Goal: Information Seeking & Learning: Learn about a topic

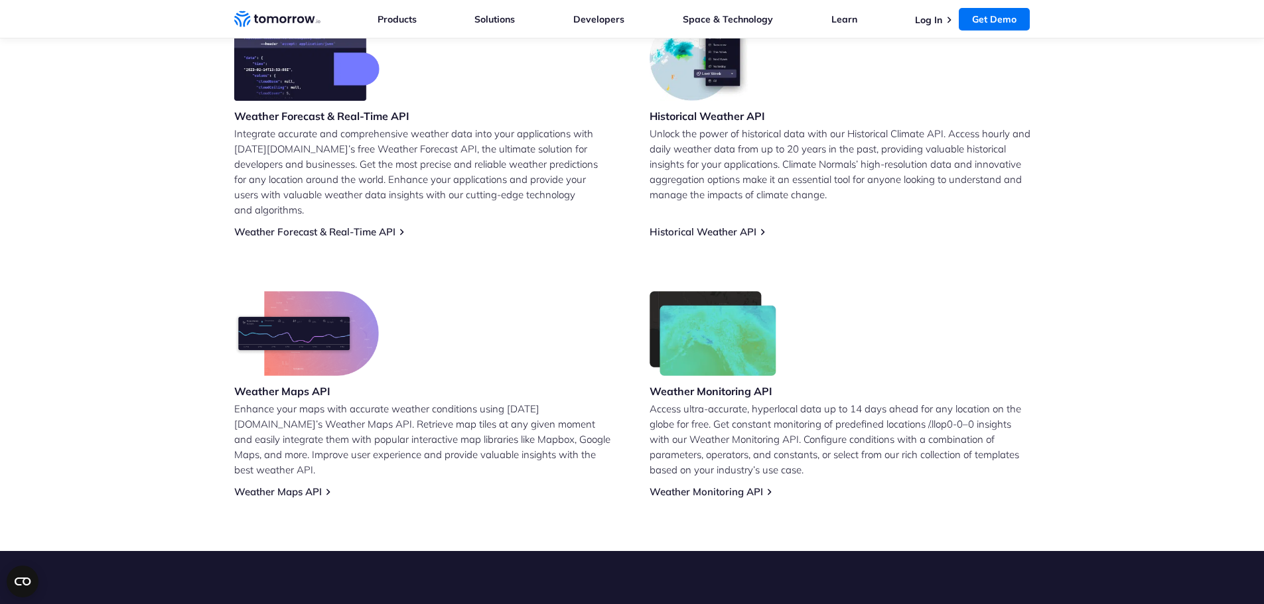
scroll to position [664, 0]
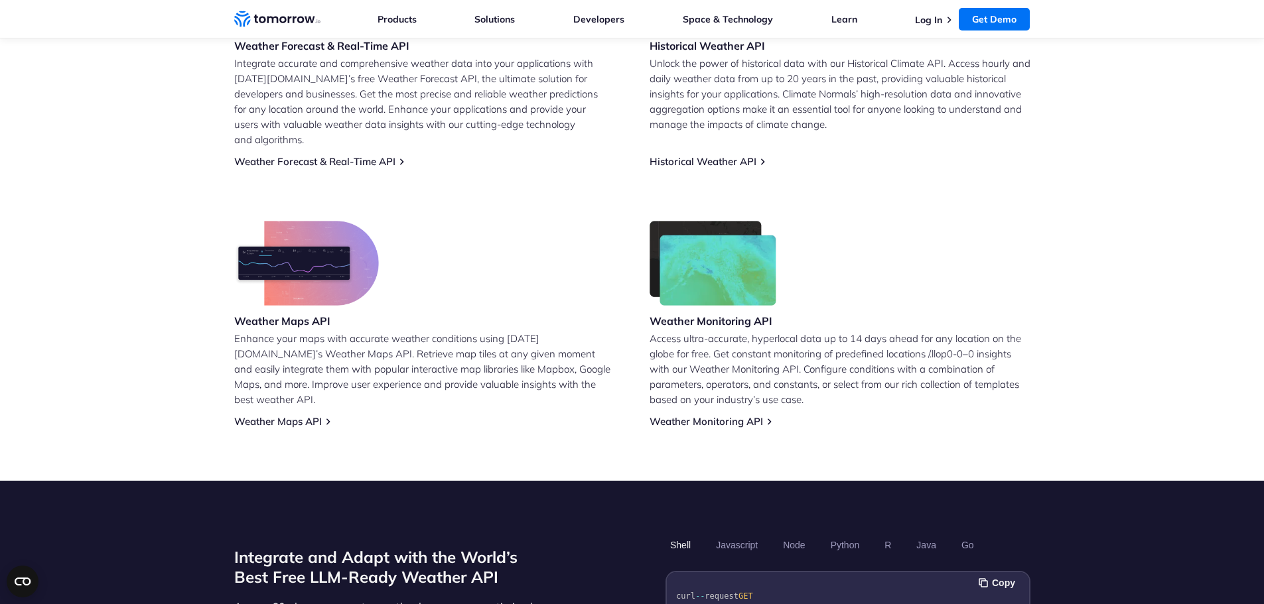
click at [241, 259] on img at bounding box center [306, 263] width 145 height 85
click at [728, 415] on link "Weather Monitoring API" at bounding box center [705, 421] width 113 height 13
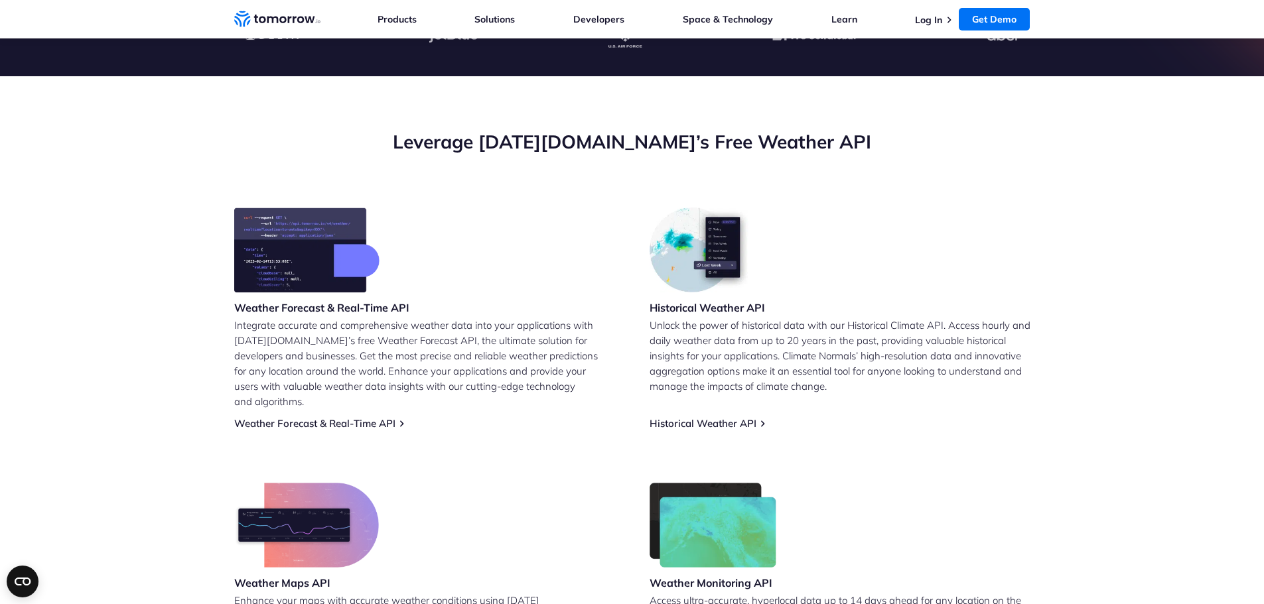
scroll to position [398, 0]
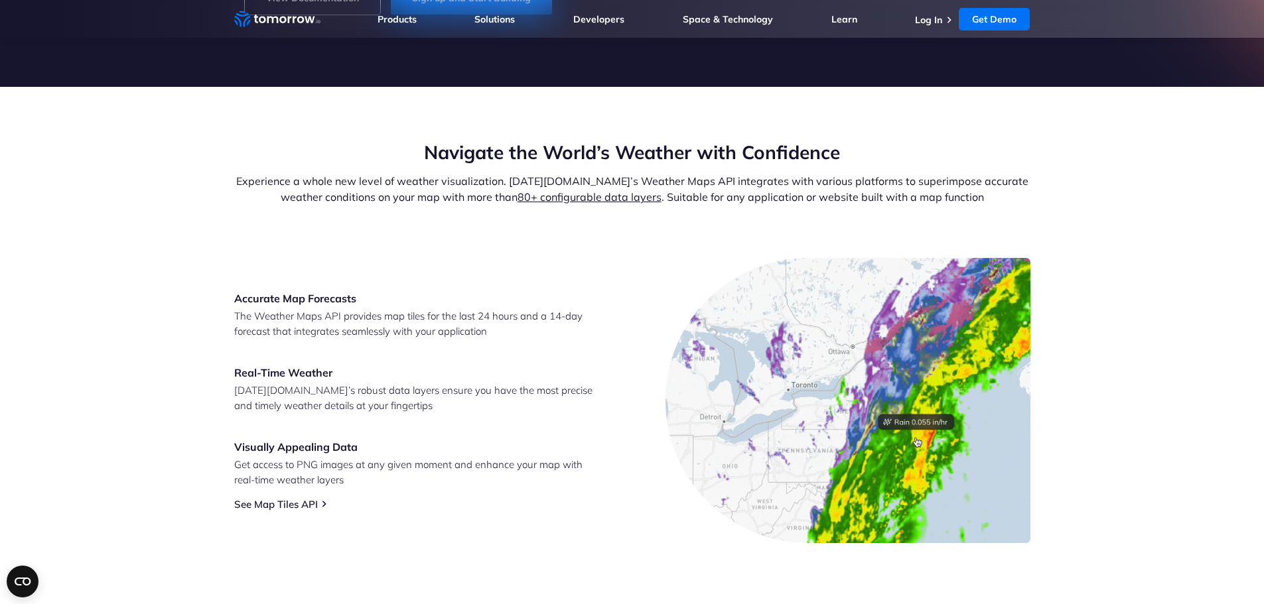
scroll to position [398, 0]
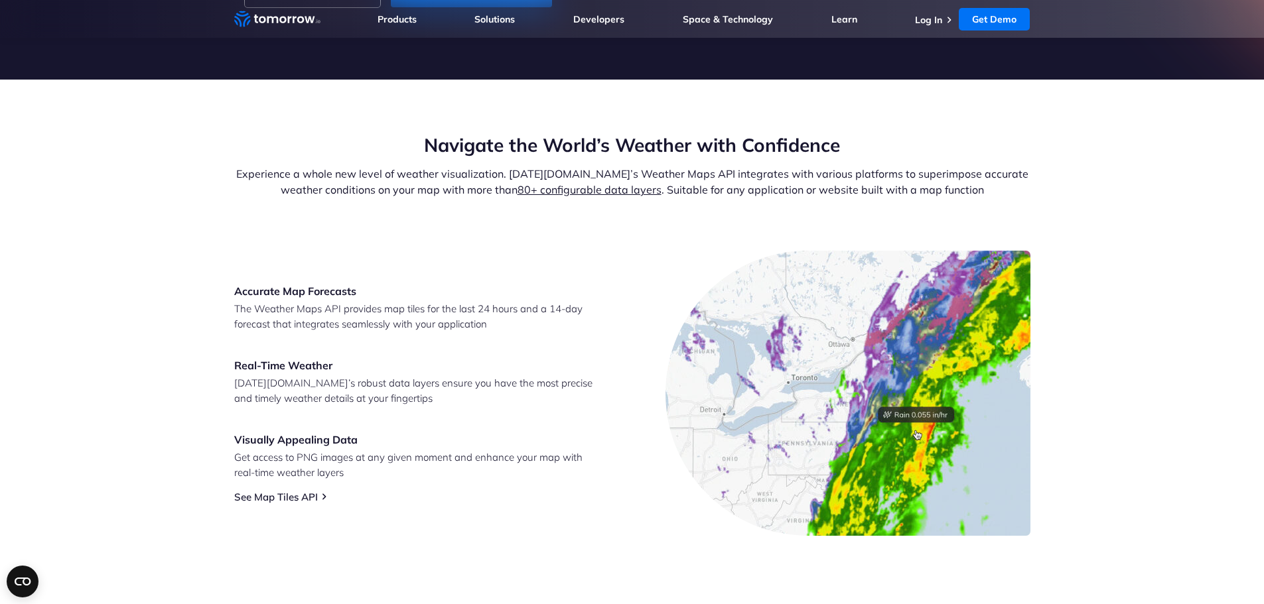
click at [909, 423] on img at bounding box center [847, 393] width 365 height 285
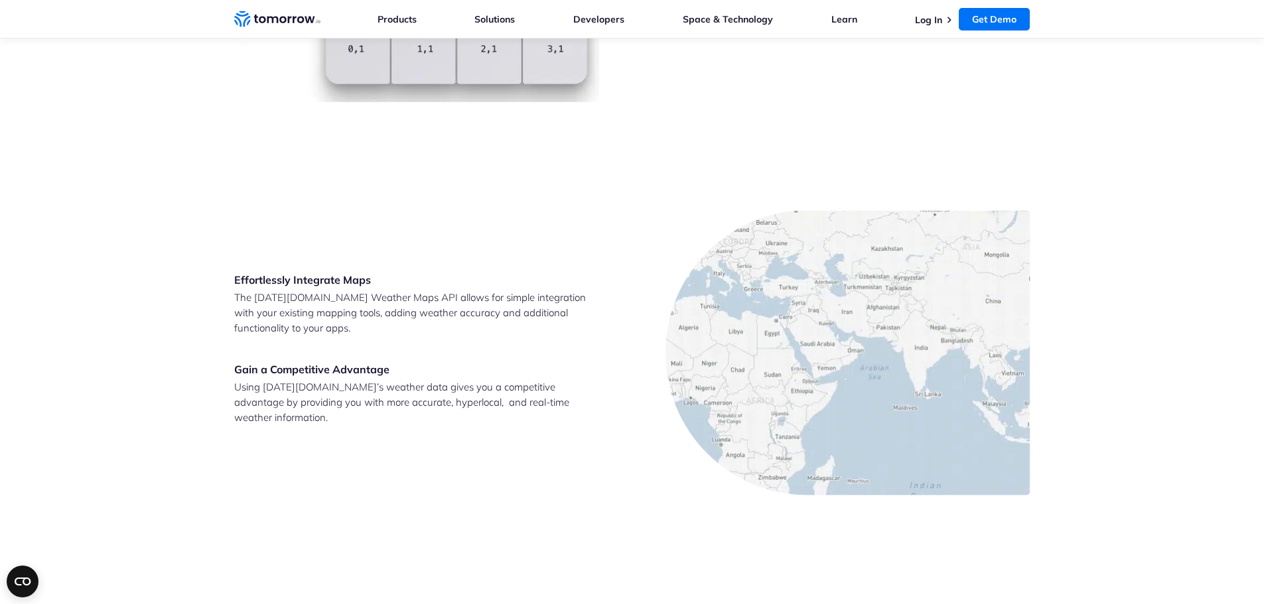
scroll to position [2322, 0]
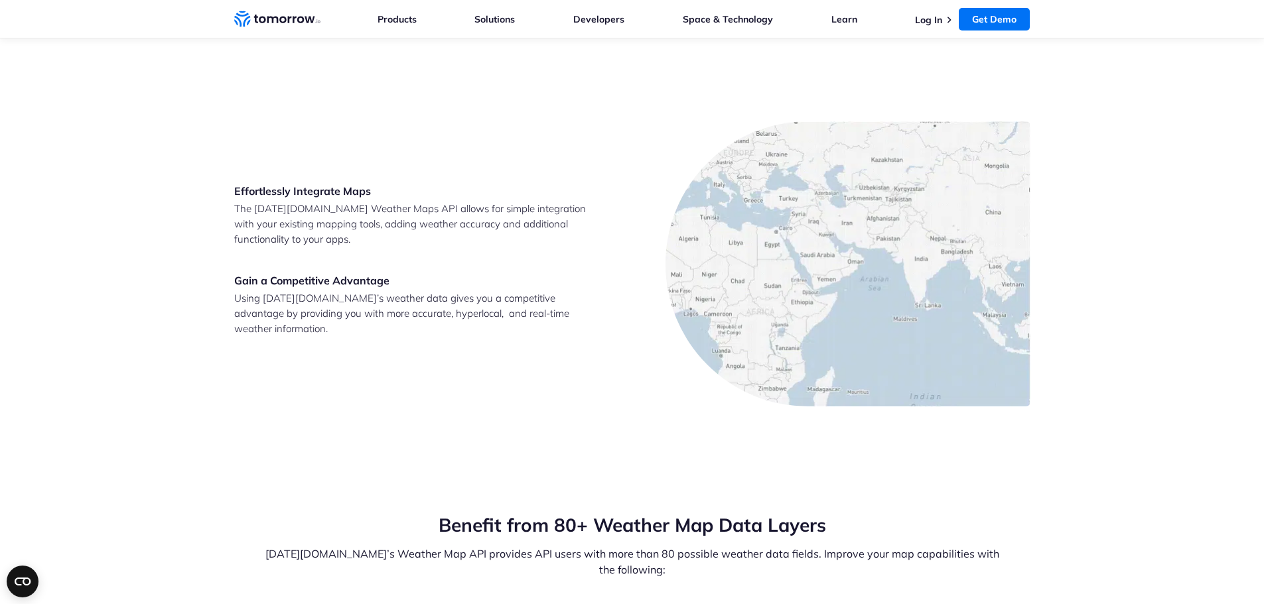
click at [873, 354] on img at bounding box center [897, 376] width 208 height 99
click at [830, 224] on img at bounding box center [847, 263] width 365 height 285
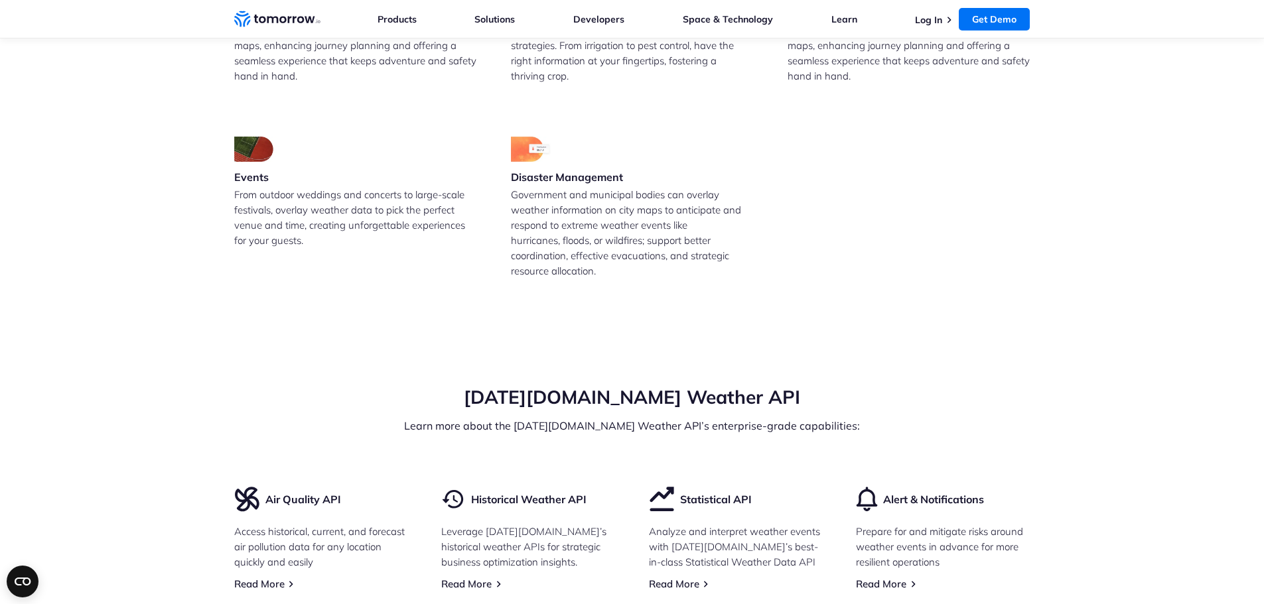
scroll to position [3383, 0]
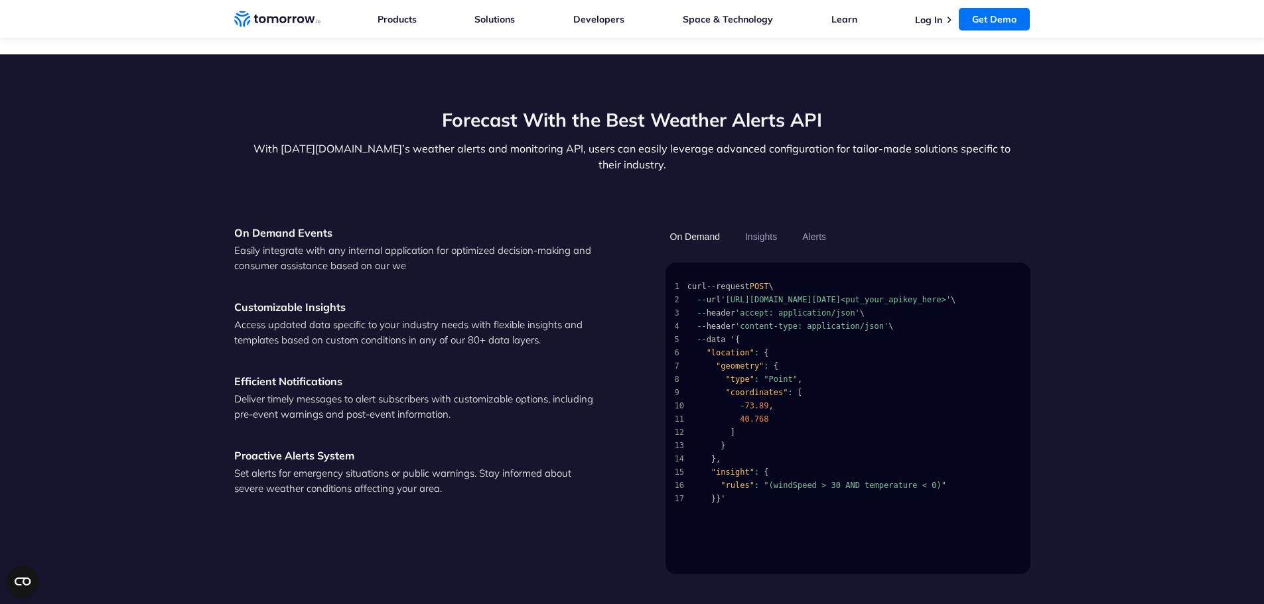
scroll to position [1725, 0]
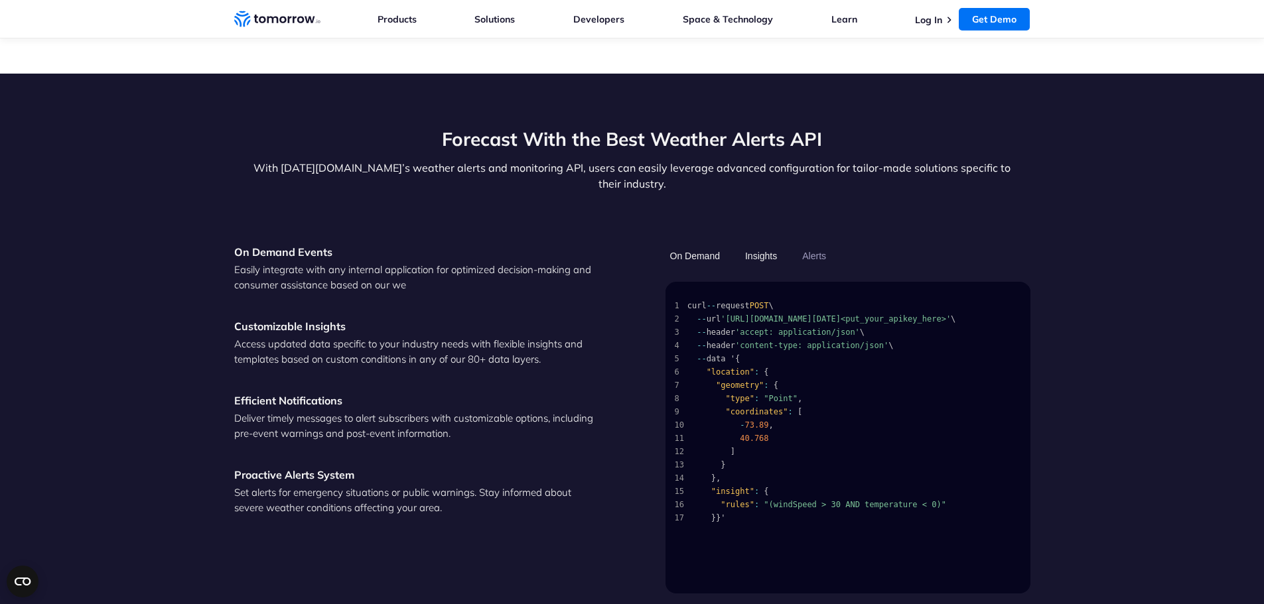
click at [775, 245] on button "Insights" at bounding box center [760, 256] width 41 height 23
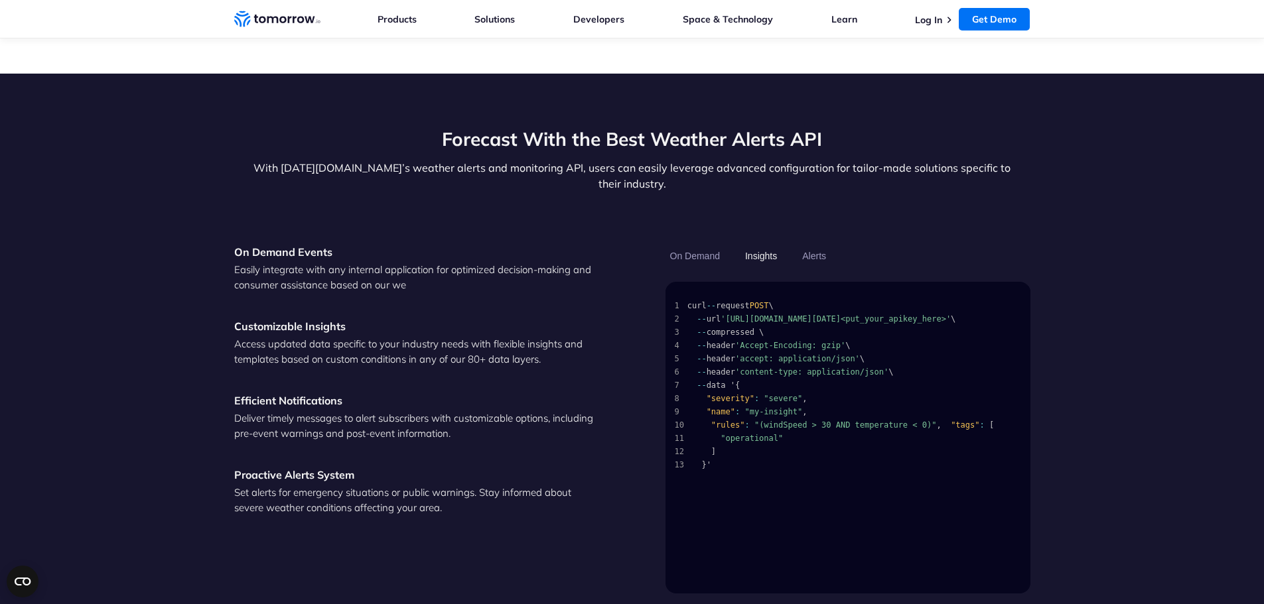
click at [836, 245] on ul "On Demand Insights Alerts" at bounding box center [847, 256] width 365 height 23
click at [825, 245] on button "Alerts" at bounding box center [813, 256] width 33 height 23
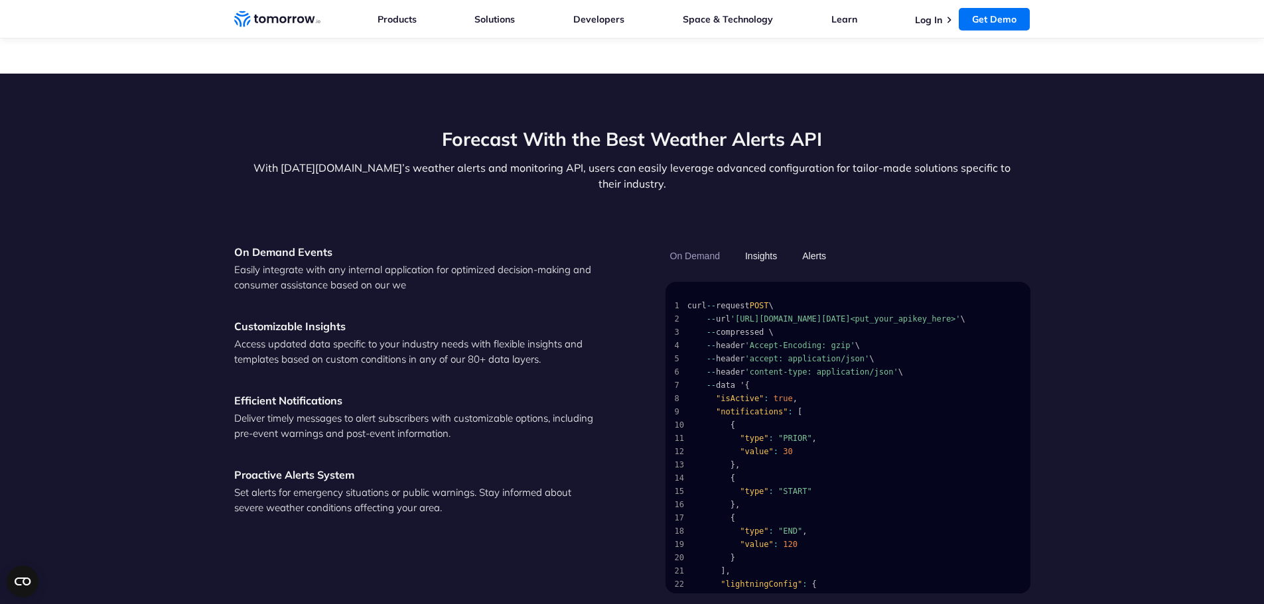
click at [748, 245] on button "Insights" at bounding box center [760, 256] width 41 height 23
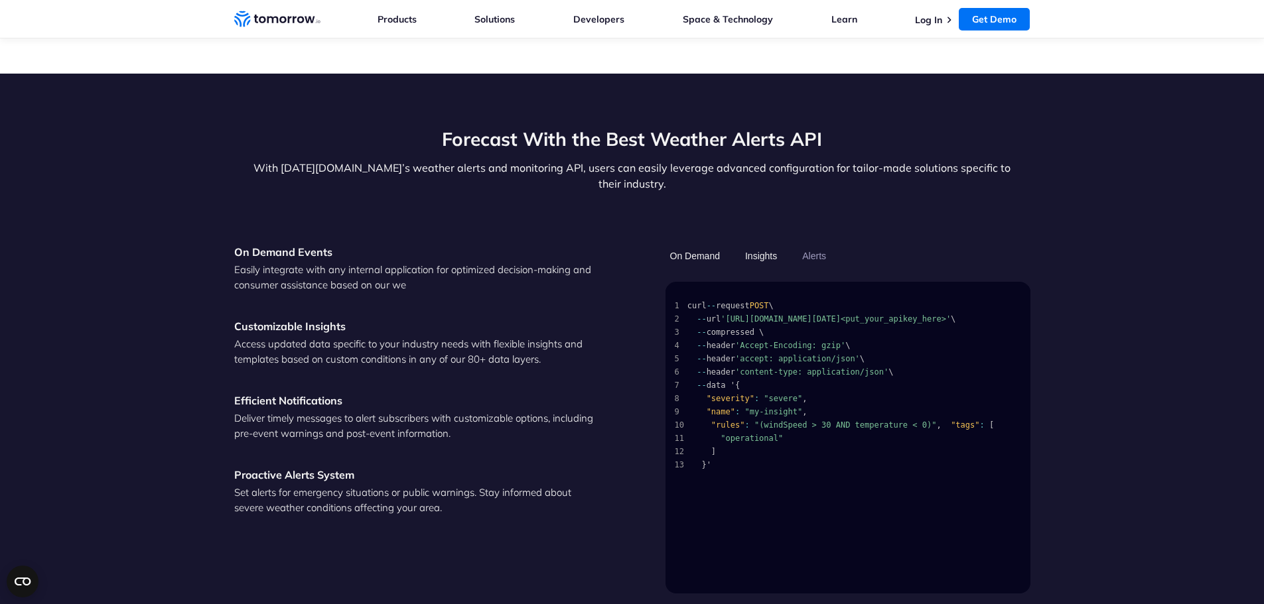
click at [697, 245] on button "On Demand" at bounding box center [694, 256] width 59 height 23
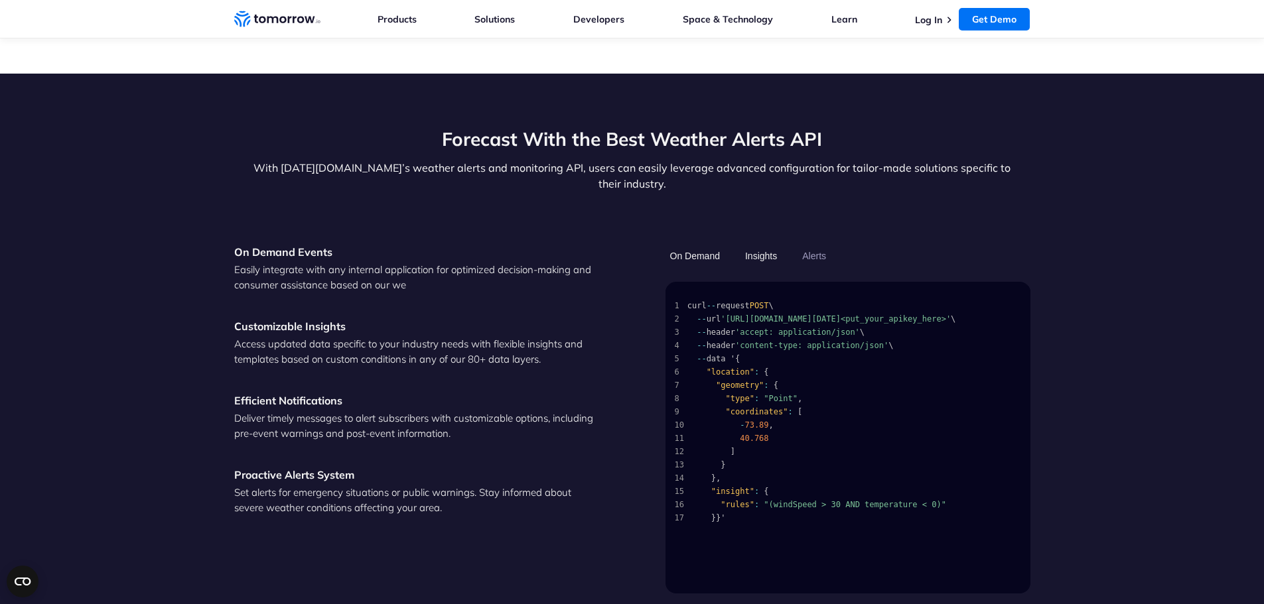
click at [762, 245] on button "Insights" at bounding box center [760, 256] width 41 height 23
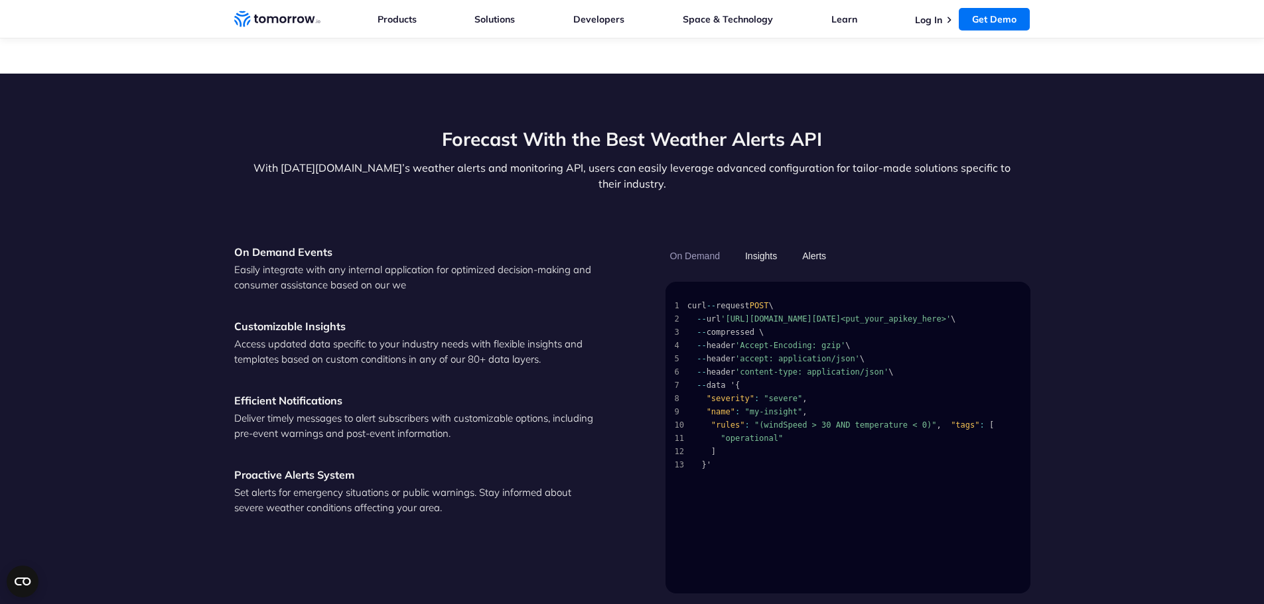
click at [815, 245] on button "Alerts" at bounding box center [813, 256] width 33 height 23
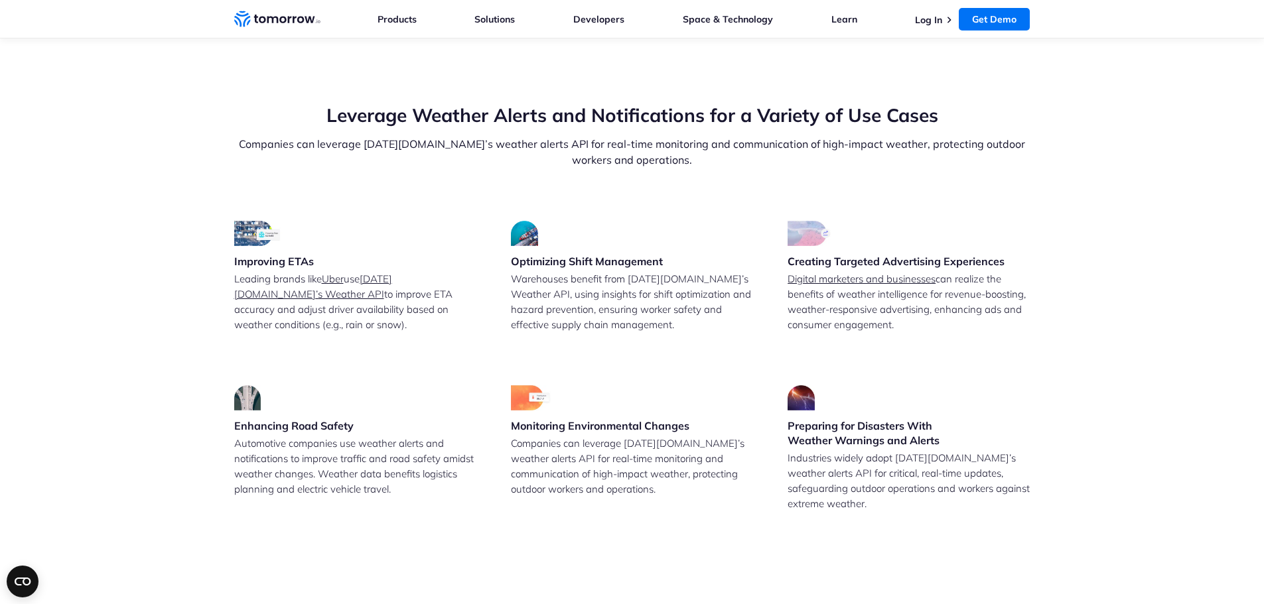
scroll to position [2853, 0]
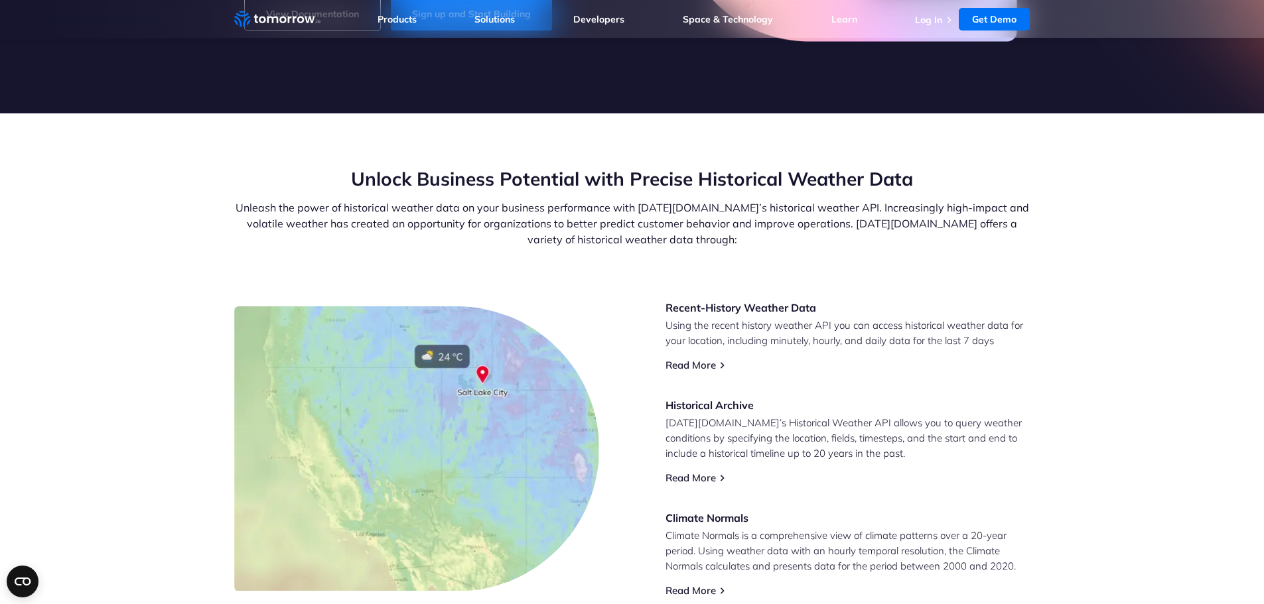
scroll to position [531, 0]
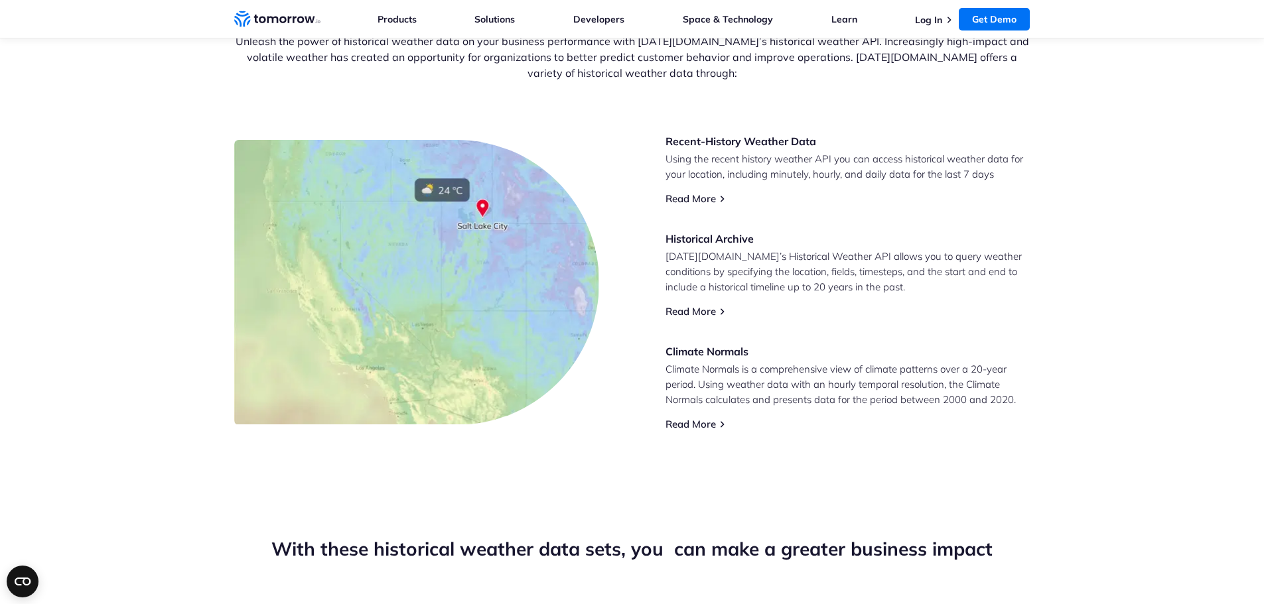
click at [350, 237] on img at bounding box center [362, 330] width 133 height 226
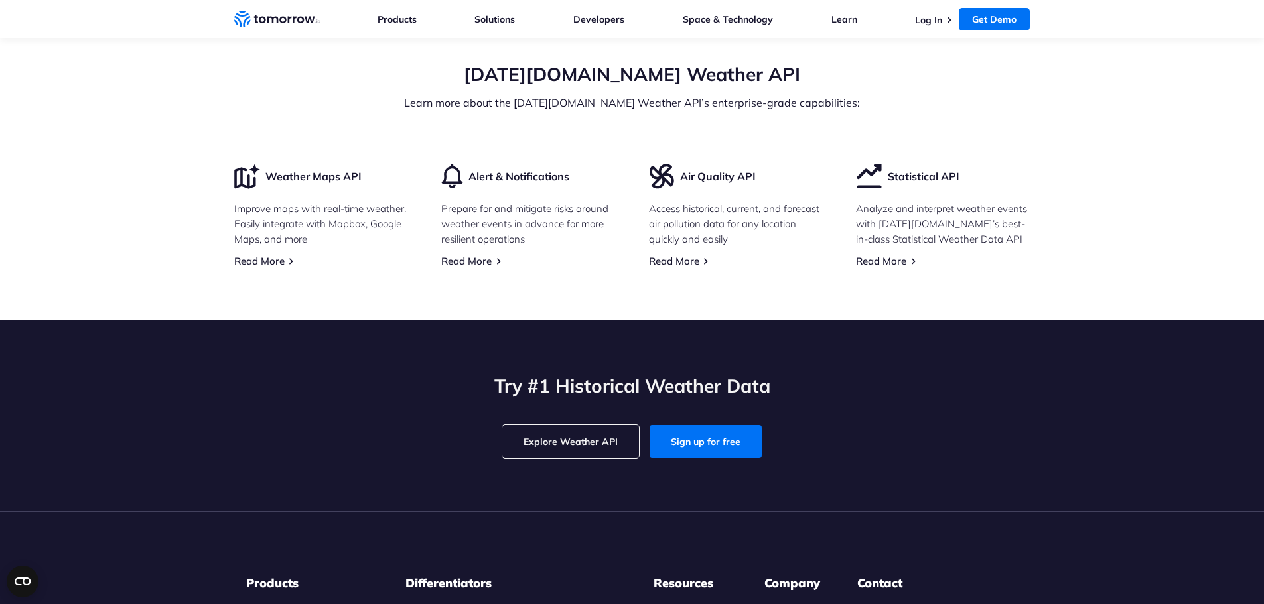
scroll to position [4047, 0]
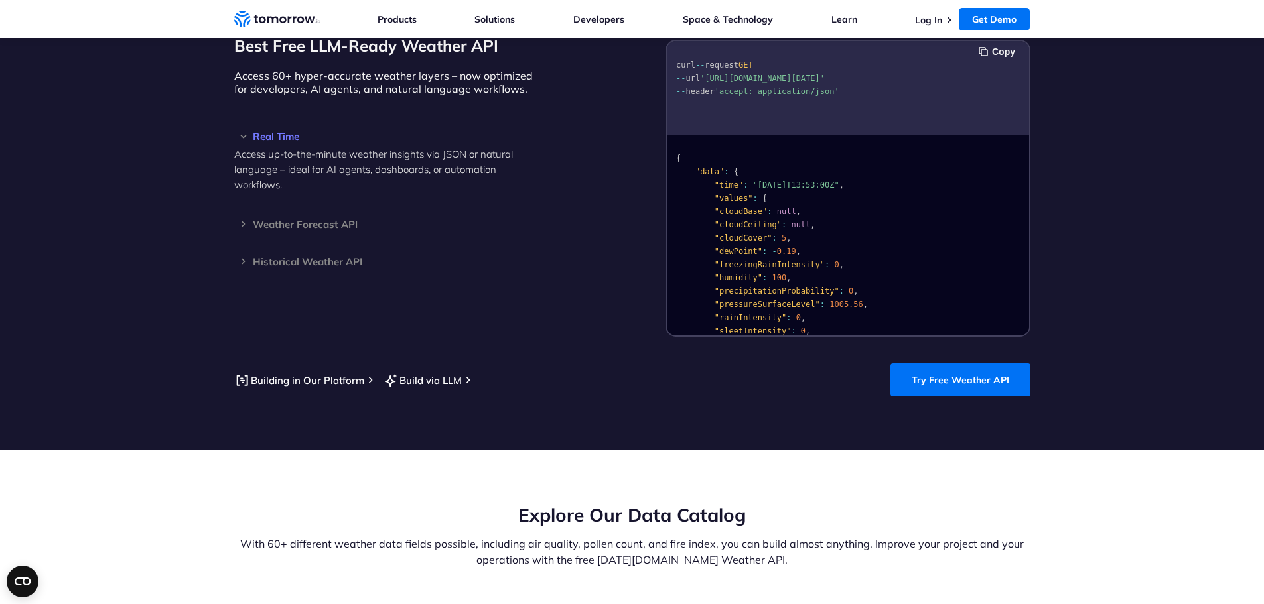
scroll to position [1195, 0]
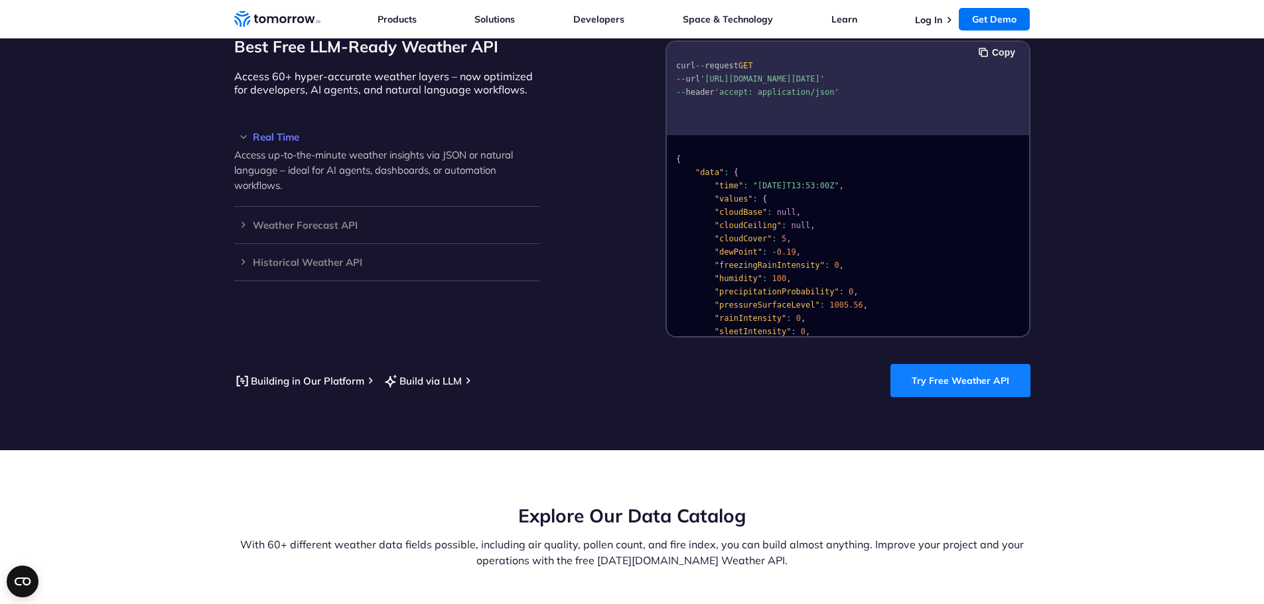
click at [996, 378] on link "Try Free Weather API" at bounding box center [960, 380] width 140 height 33
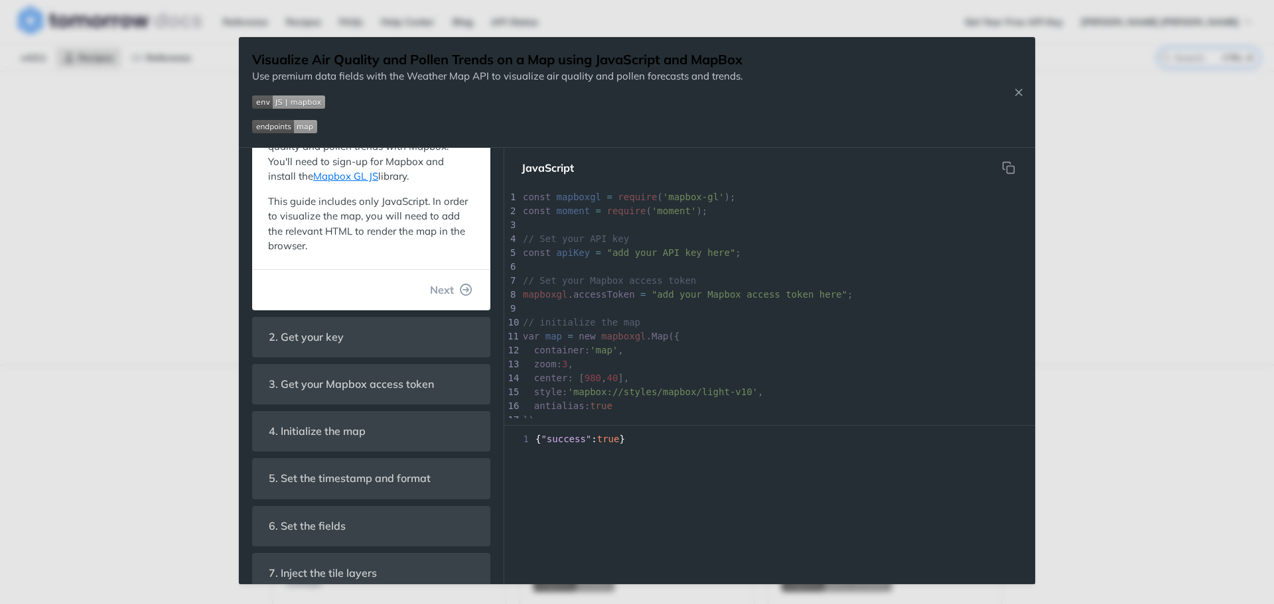
scroll to position [29, 0]
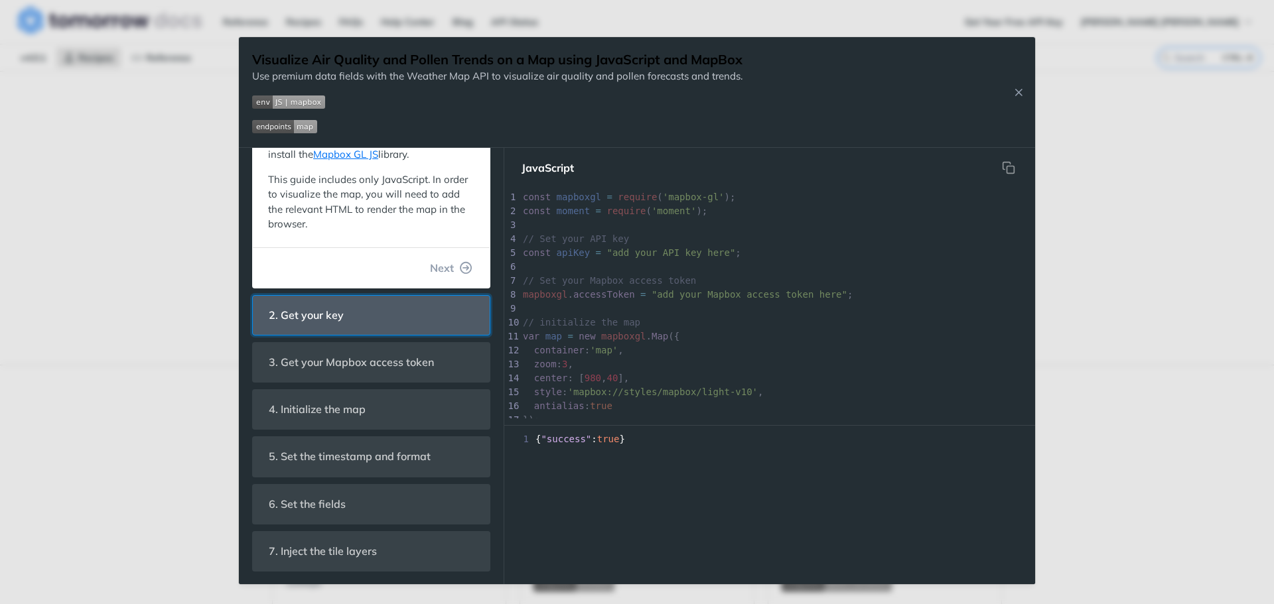
click at [378, 311] on header "2. Get your key" at bounding box center [371, 315] width 237 height 39
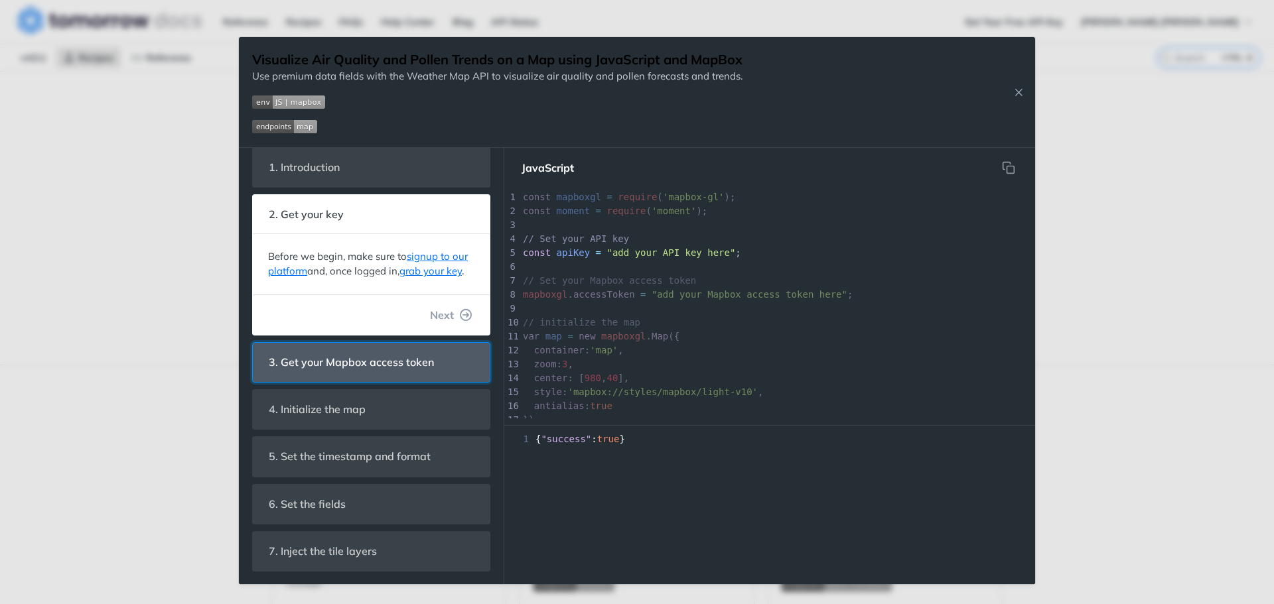
click at [375, 369] on span "3. Get your Mapbox access token" at bounding box center [351, 363] width 184 height 26
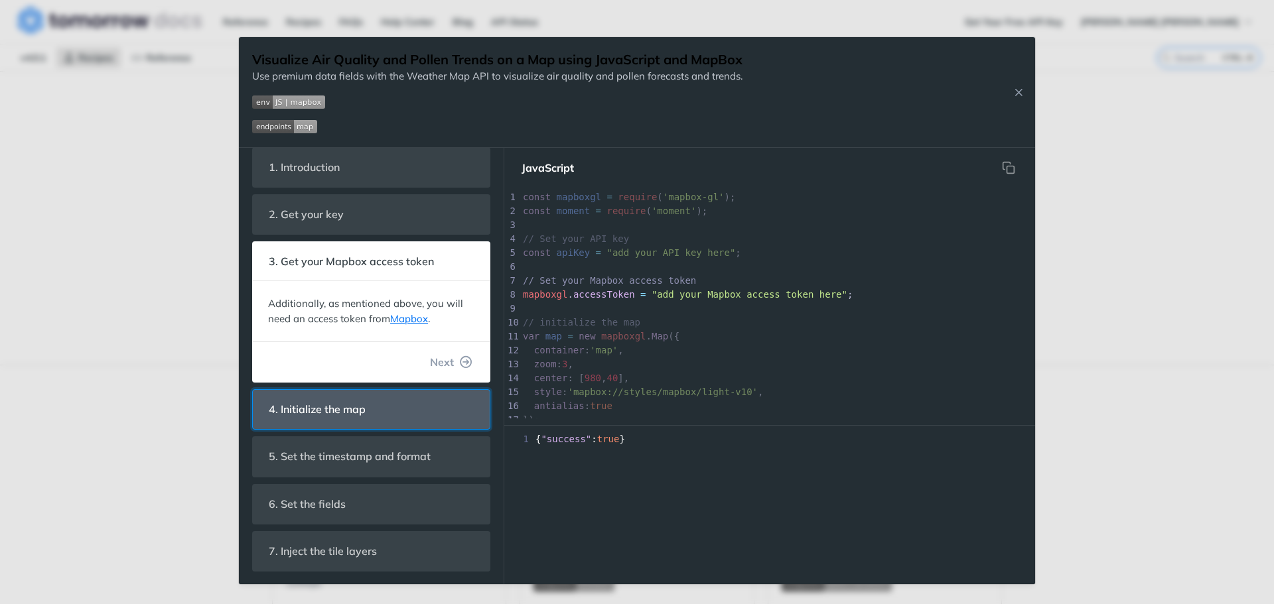
click at [387, 413] on header "4. Initialize the map" at bounding box center [371, 409] width 237 height 39
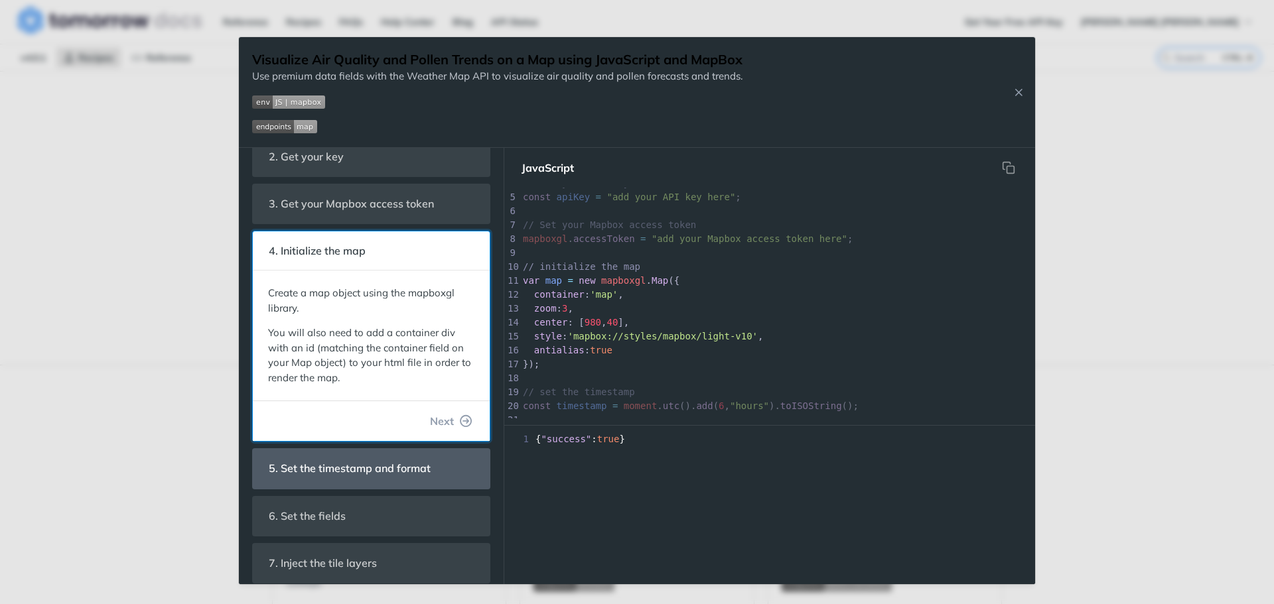
scroll to position [84, 0]
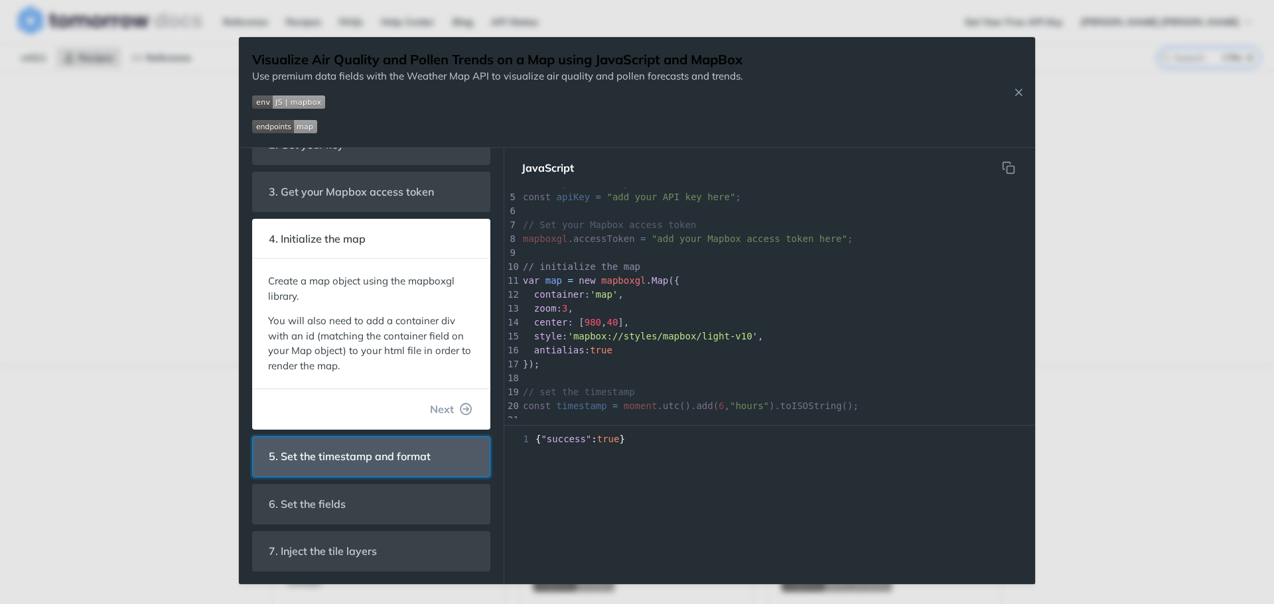
click at [413, 474] on header "5. Set the timestamp and format" at bounding box center [371, 456] width 237 height 39
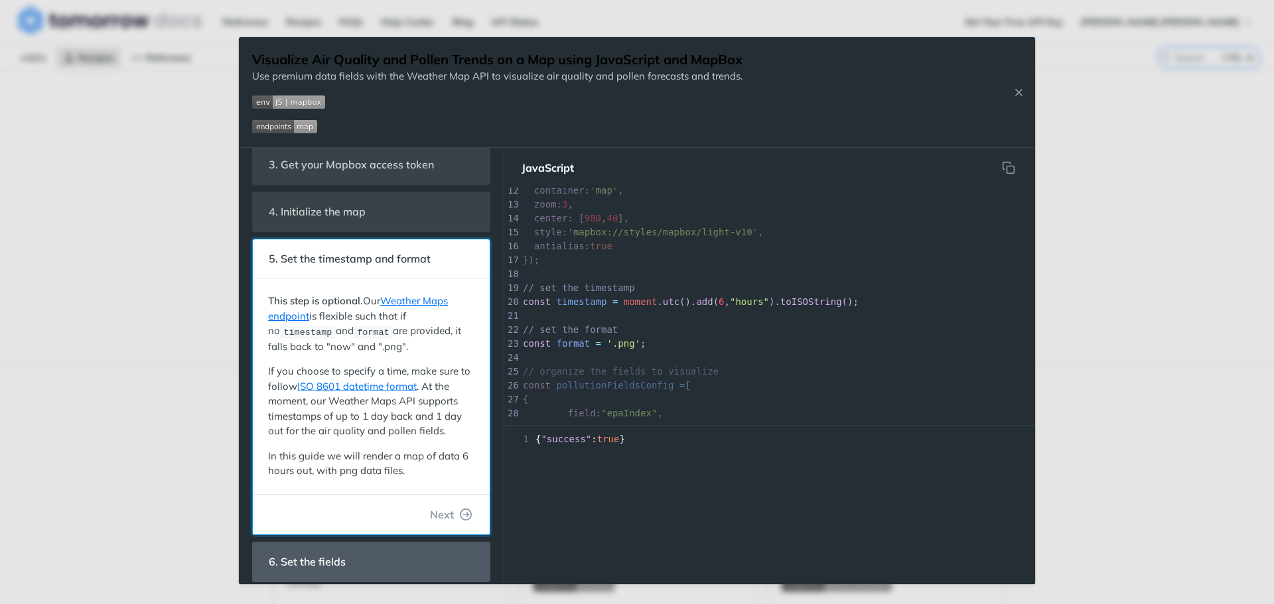
scroll to position [168, 0]
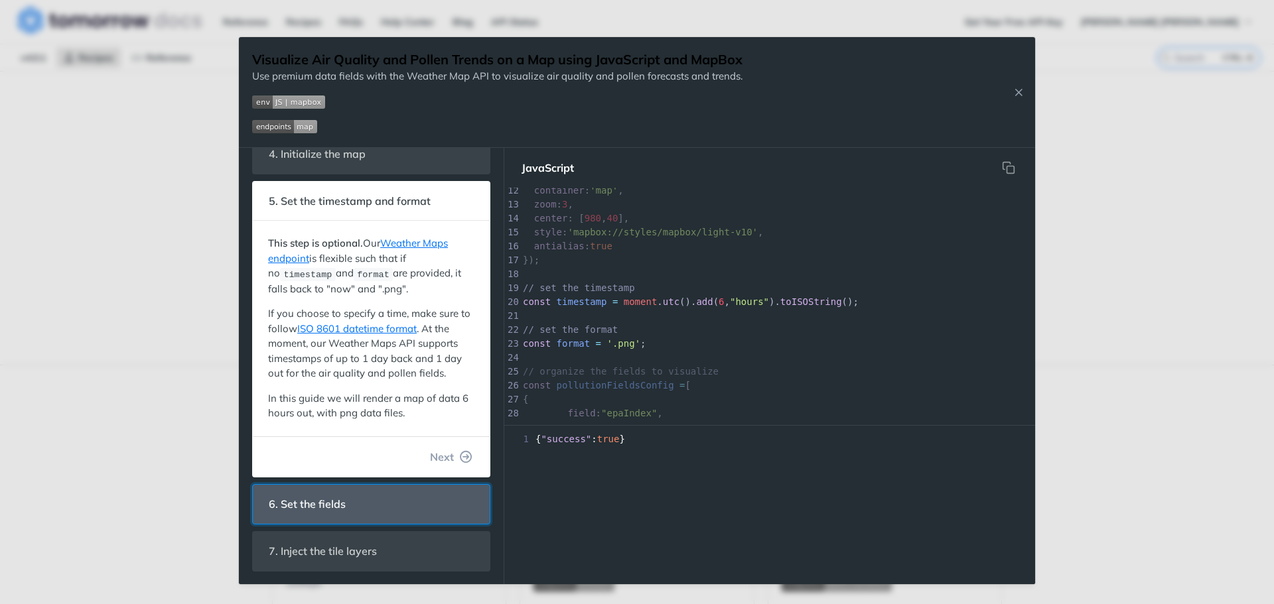
click at [407, 515] on header "6. Set the fields" at bounding box center [371, 504] width 237 height 39
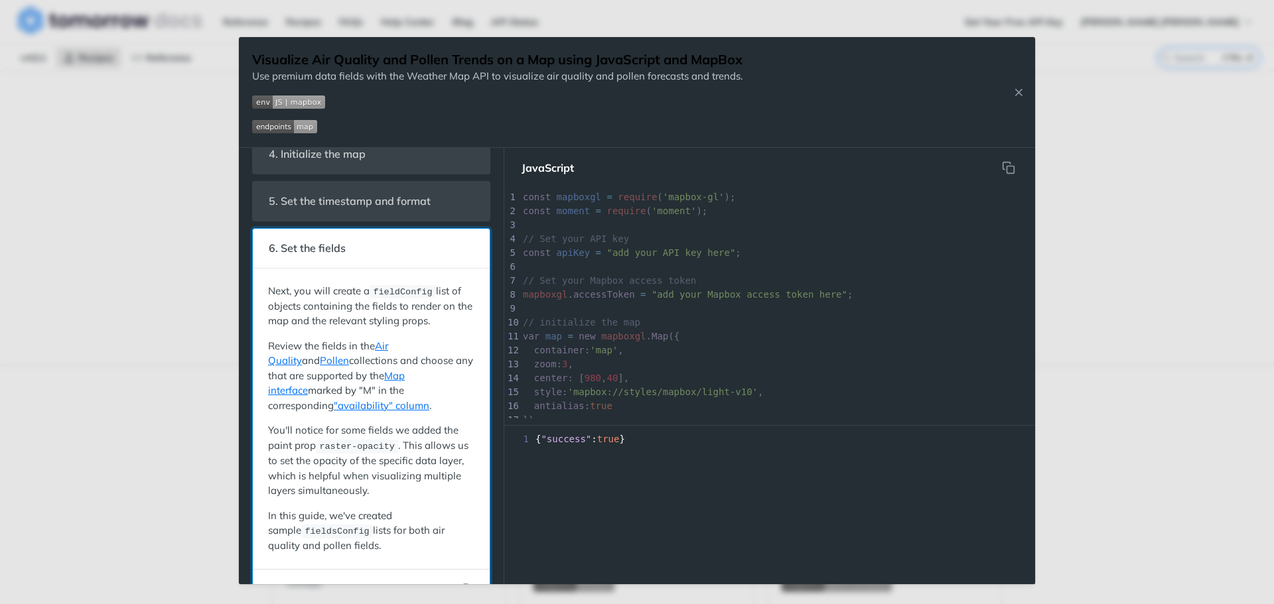
scroll to position [320, 0]
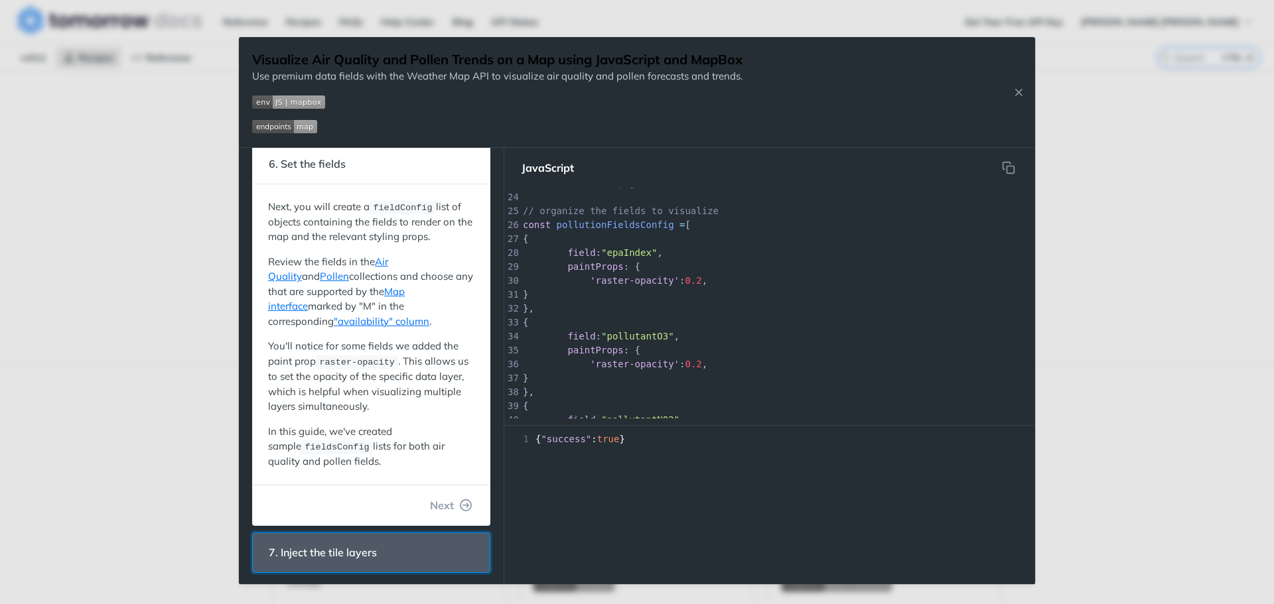
click at [397, 549] on header "7. Inject the tile layers" at bounding box center [371, 552] width 237 height 39
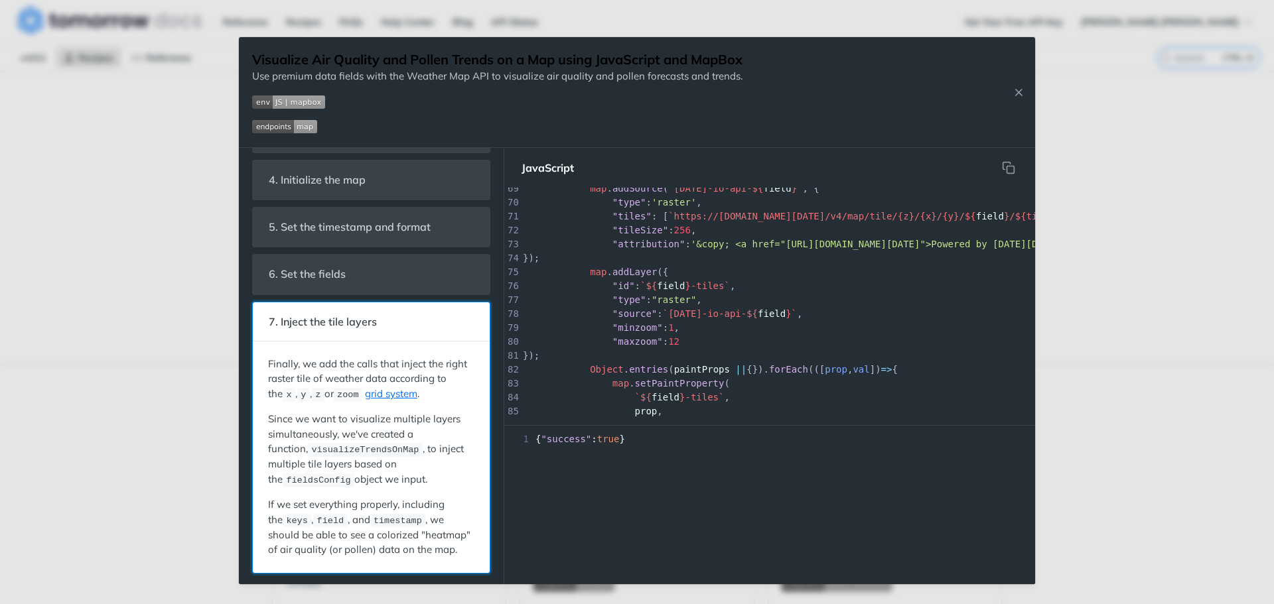
scroll to position [1140, 0]
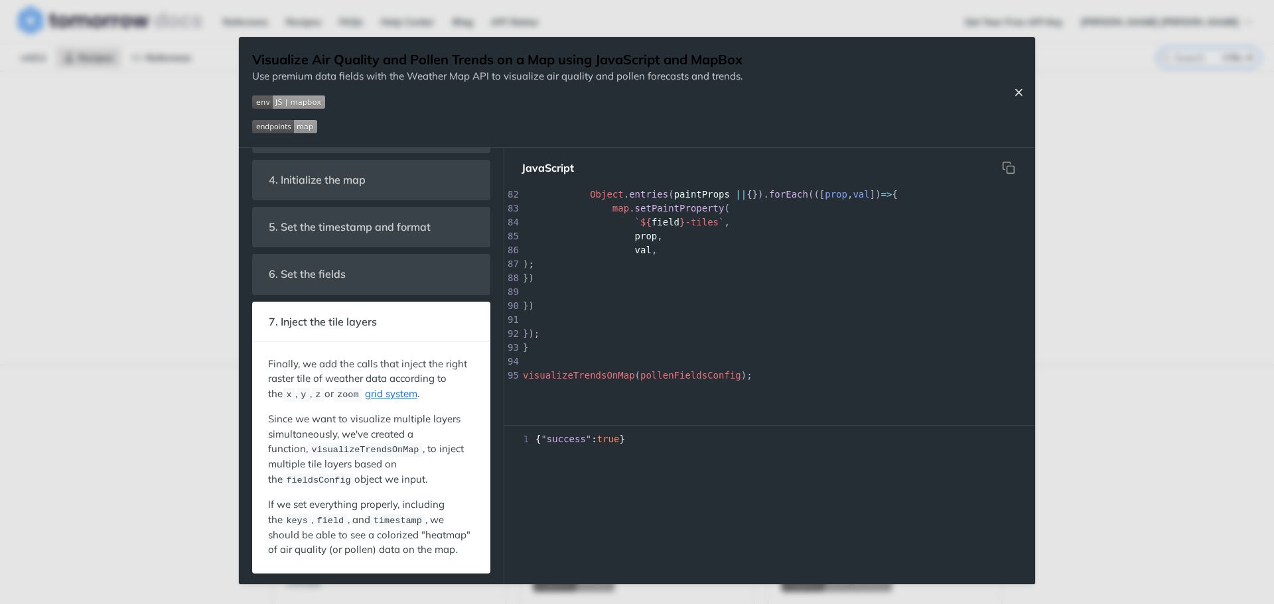
click at [1015, 88] on icon "Close Recipe" at bounding box center [1018, 92] width 12 height 12
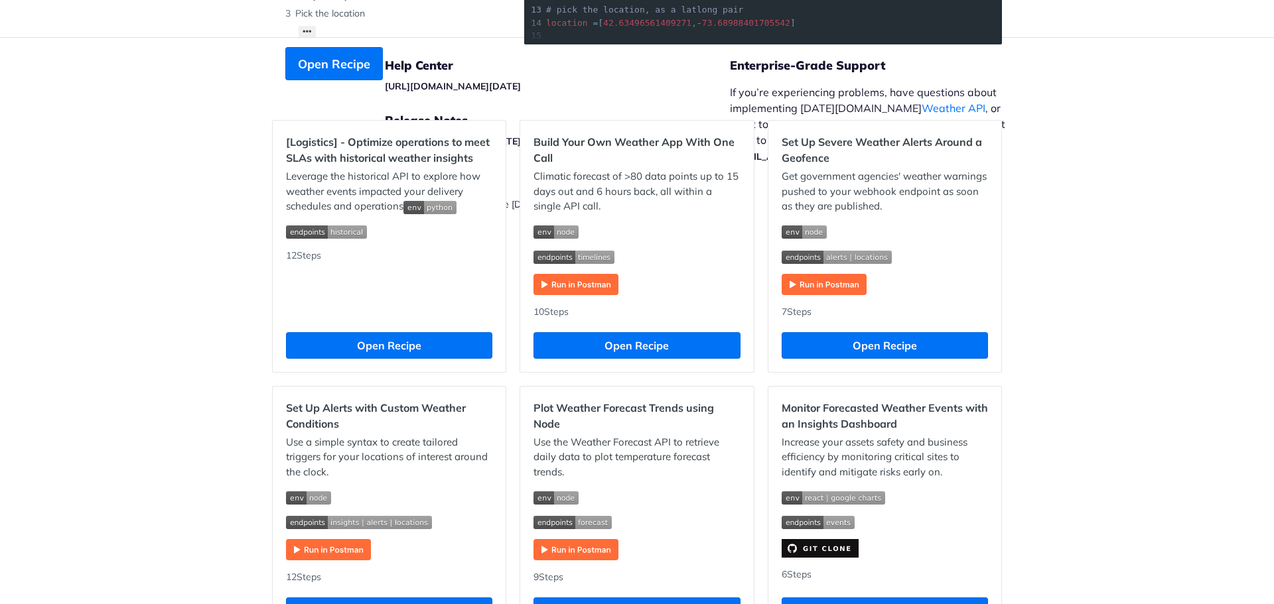
scroll to position [663, 0]
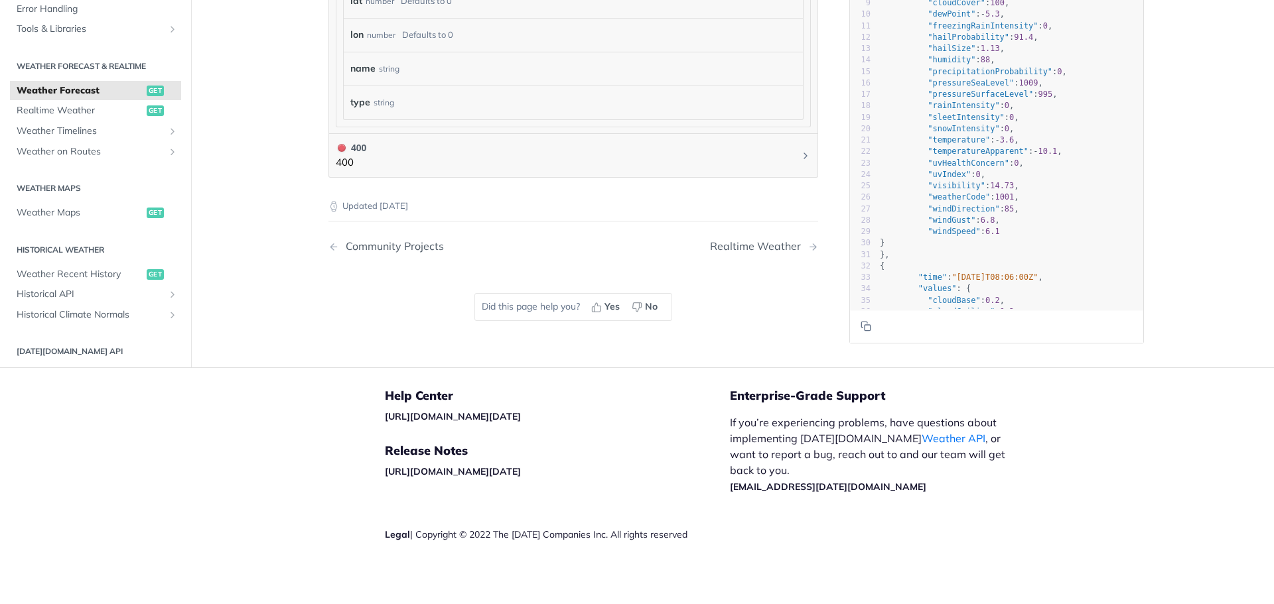
scroll to position [1346, 0]
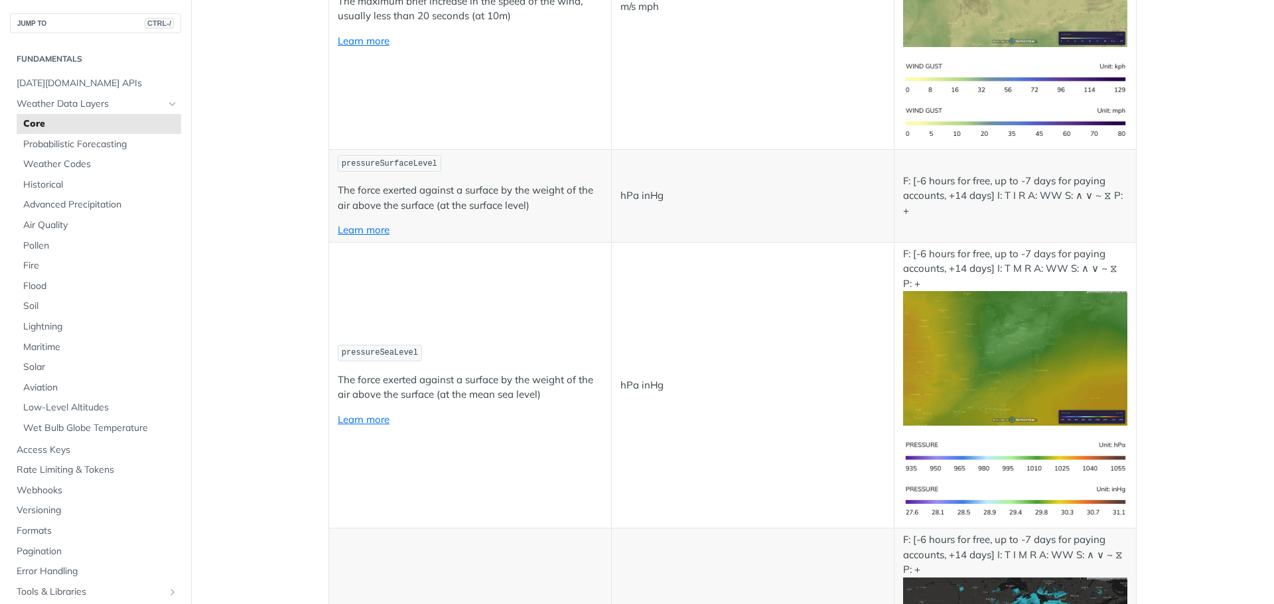
scroll to position [2255, 0]
